Goal: Find specific page/section: Find specific page/section

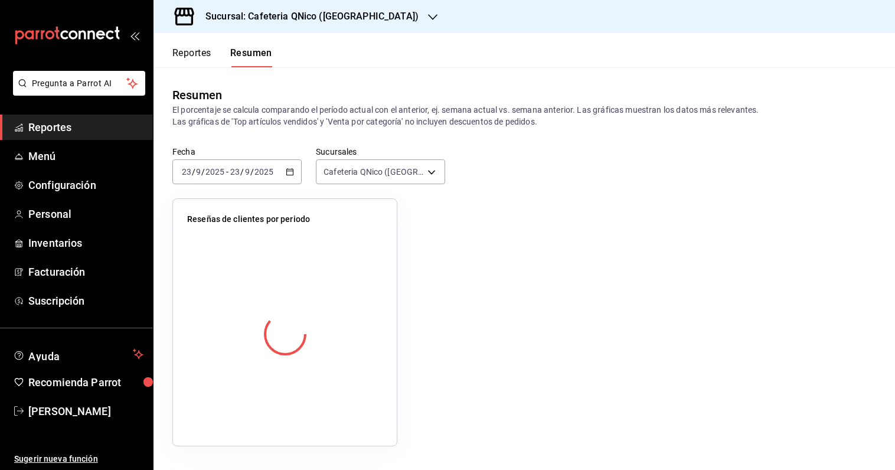
click at [39, 132] on span "Reportes" at bounding box center [85, 127] width 115 height 16
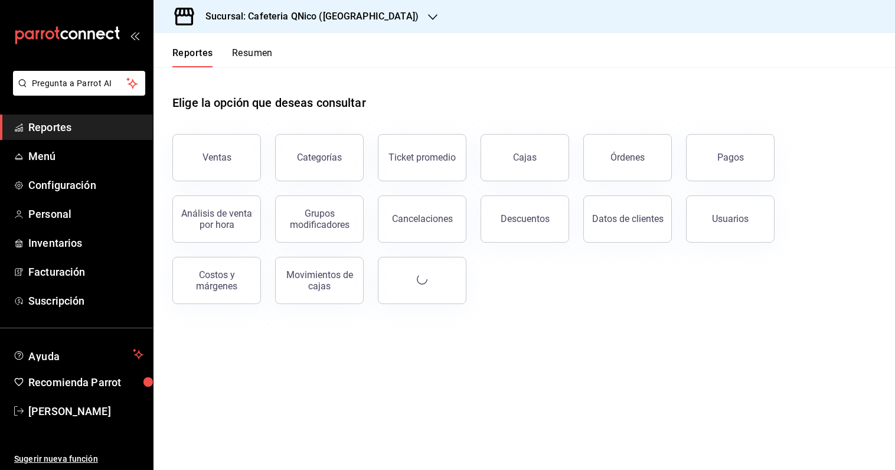
click at [241, 54] on button "Resumen" at bounding box center [252, 57] width 41 height 20
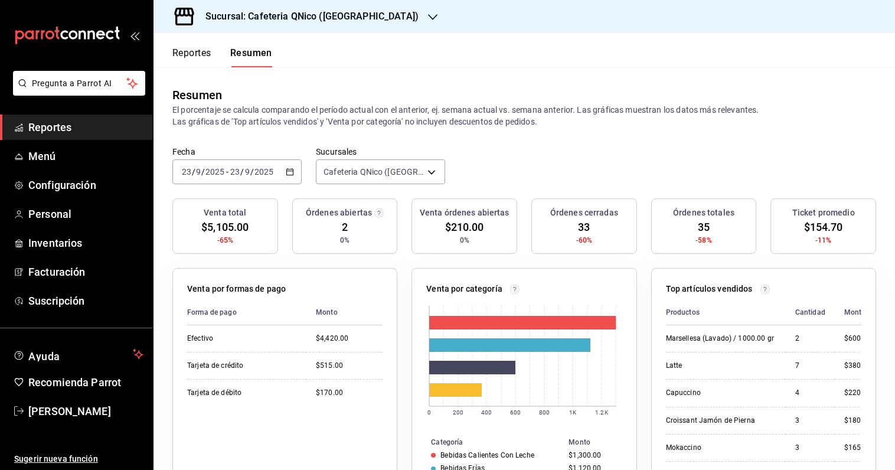
click at [195, 57] on button "Reportes" at bounding box center [191, 57] width 39 height 20
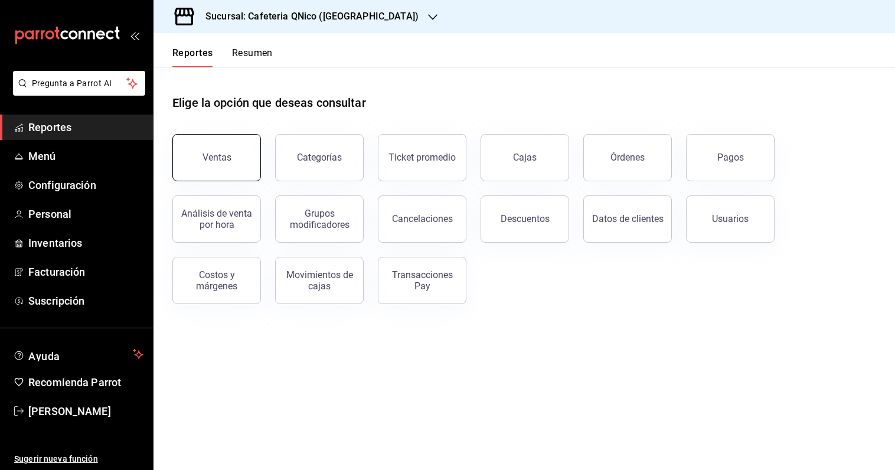
click at [210, 160] on div "Ventas" at bounding box center [216, 157] width 29 height 11
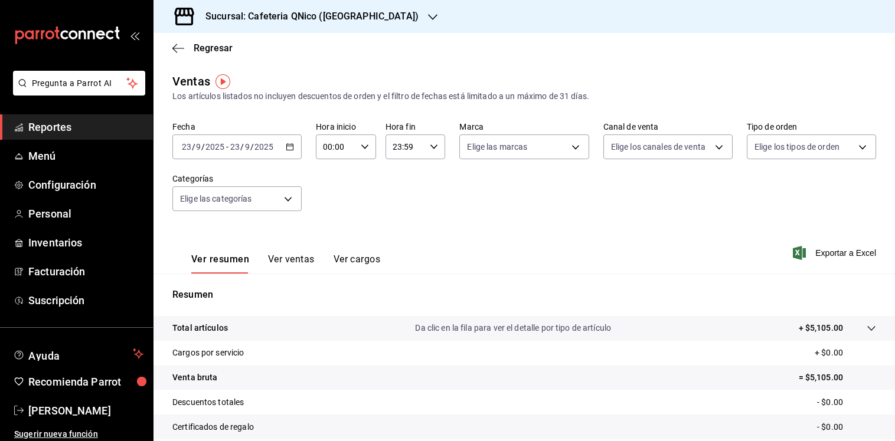
click at [49, 123] on span "Reportes" at bounding box center [85, 127] width 115 height 16
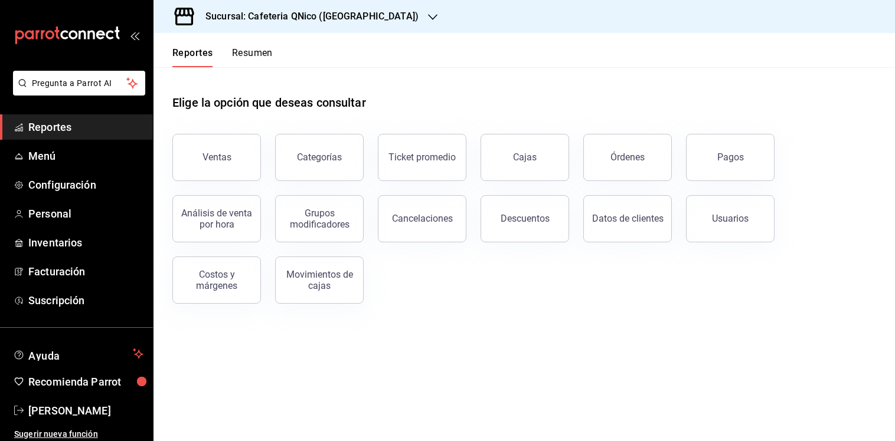
click at [234, 53] on button "Resumen" at bounding box center [252, 57] width 41 height 20
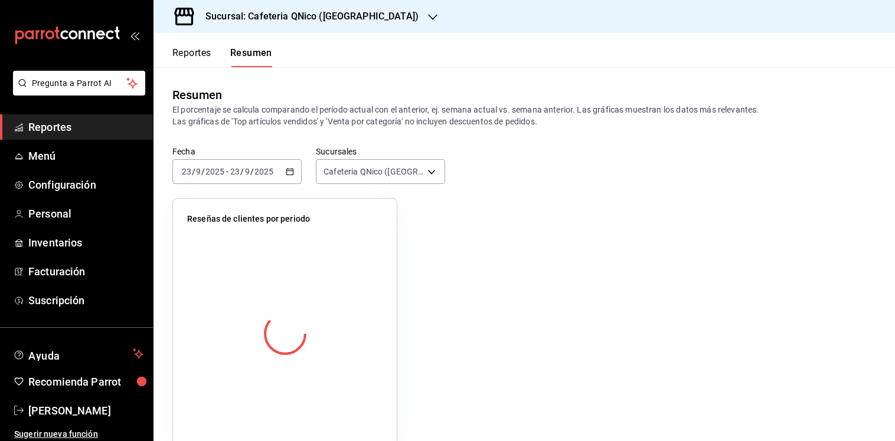
scroll to position [24, 0]
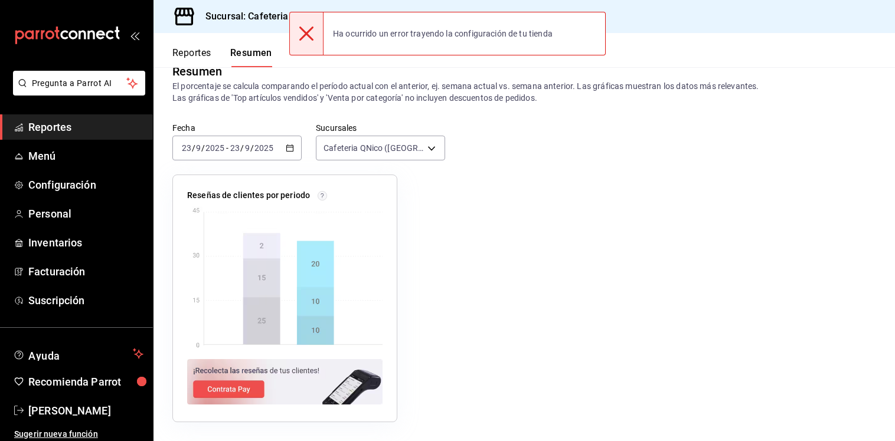
click at [303, 32] on icon at bounding box center [306, 34] width 14 height 14
